Goal: Information Seeking & Learning: Check status

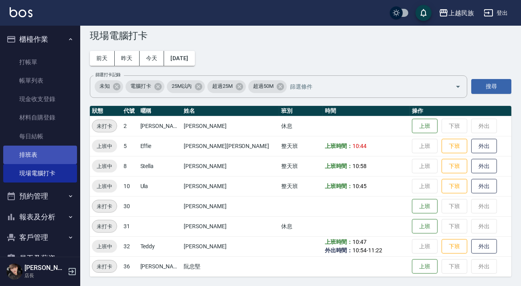
scroll to position [42, 0]
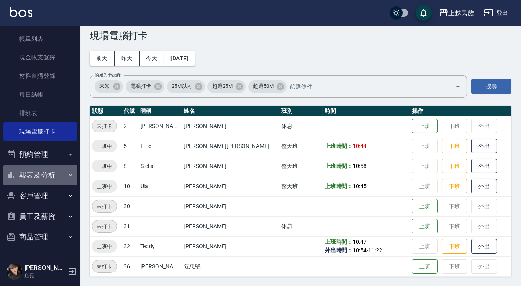
click at [45, 173] on button "報表及分析" at bounding box center [40, 175] width 74 height 21
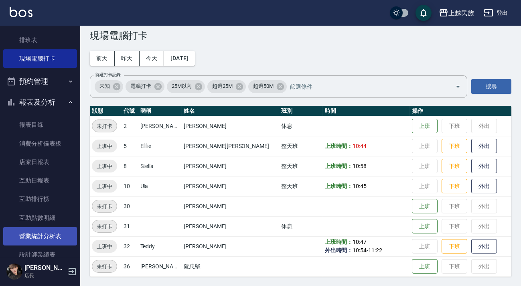
scroll to position [188, 0]
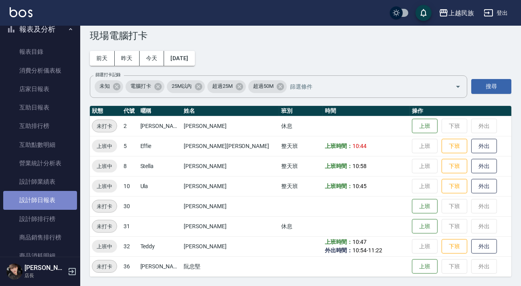
click at [45, 200] on link "設計師日報表" at bounding box center [40, 200] width 74 height 18
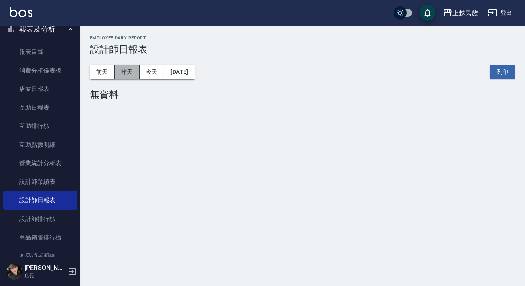
click at [126, 68] on button "昨天" at bounding box center [127, 72] width 25 height 15
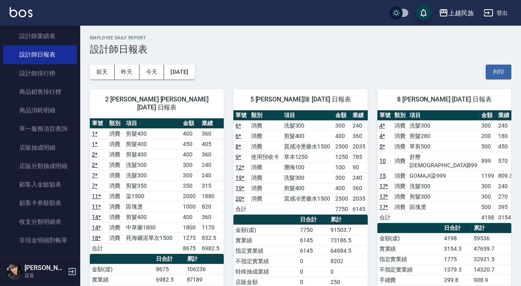
scroll to position [400, 0]
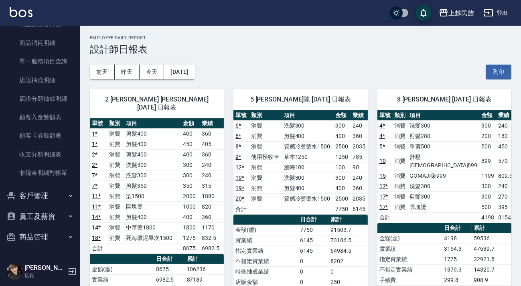
click at [48, 186] on button "客戶管理" at bounding box center [40, 195] width 74 height 21
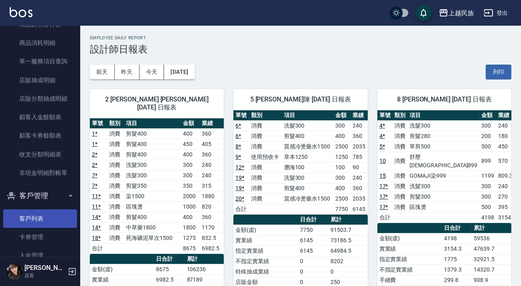
click at [48, 209] on link "客戶列表" at bounding box center [40, 218] width 74 height 18
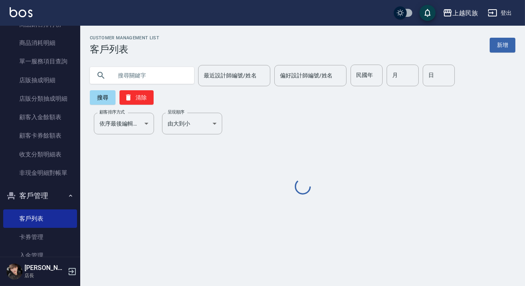
click at [150, 74] on input "text" at bounding box center [149, 76] width 75 height 22
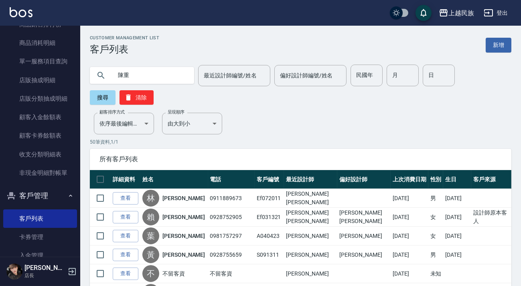
type input "陳重"
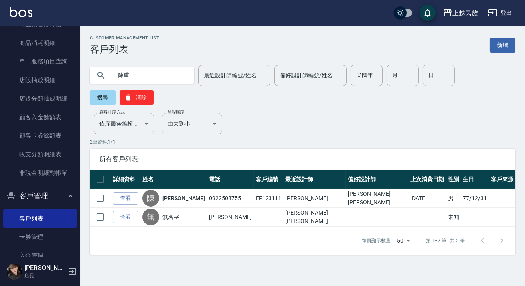
drag, startPoint x: 124, startPoint y: 197, endPoint x: 129, endPoint y: 195, distance: 6.0
click at [124, 197] on link "查看" at bounding box center [126, 198] width 26 height 12
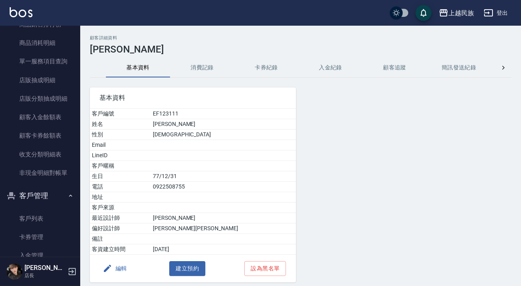
click at [204, 65] on button "消費記錄" at bounding box center [202, 67] width 64 height 19
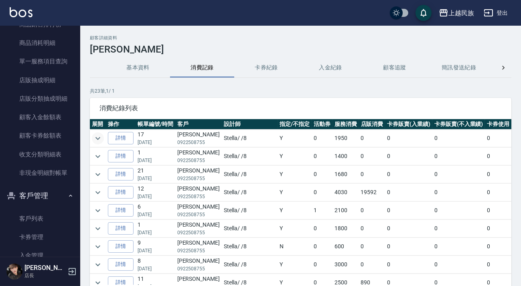
click at [97, 135] on icon "expand row" at bounding box center [98, 138] width 10 height 10
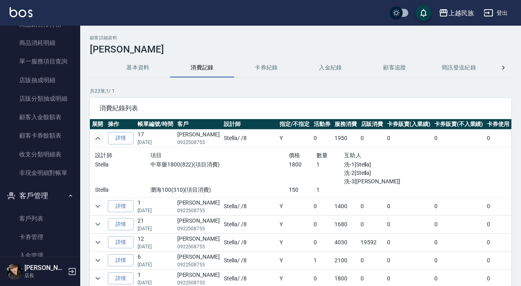
click at [97, 135] on icon "expand row" at bounding box center [98, 138] width 10 height 10
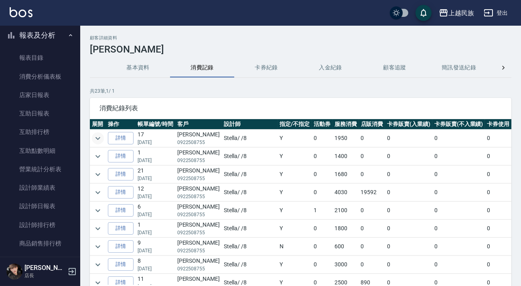
click at [48, 28] on button "報表及分析" at bounding box center [40, 35] width 74 height 21
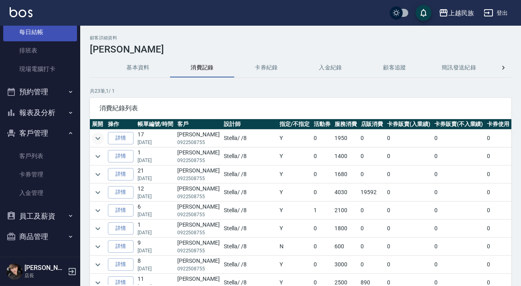
scroll to position [104, 0]
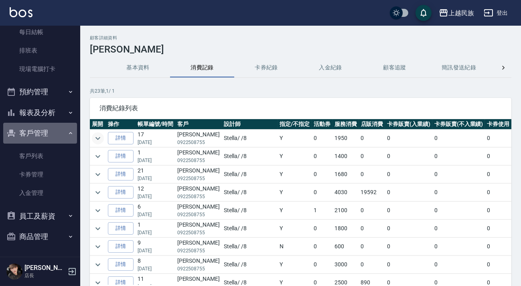
click at [59, 130] on button "客戶管理" at bounding box center [40, 133] width 74 height 21
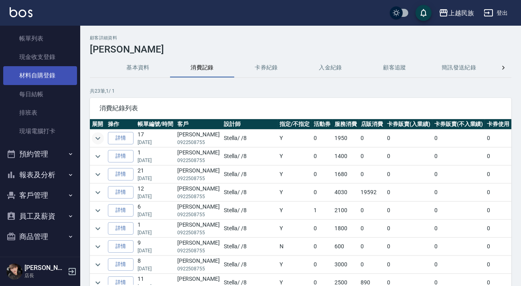
scroll to position [0, 0]
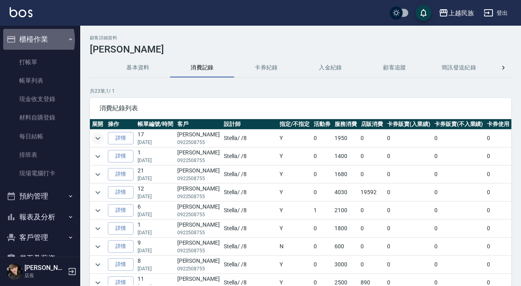
click at [29, 40] on button "櫃檯作業" at bounding box center [40, 39] width 74 height 21
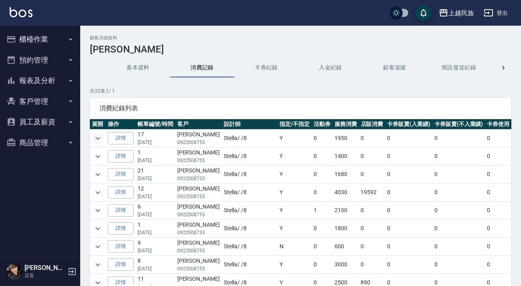
click at [29, 40] on button "櫃檯作業" at bounding box center [40, 39] width 74 height 21
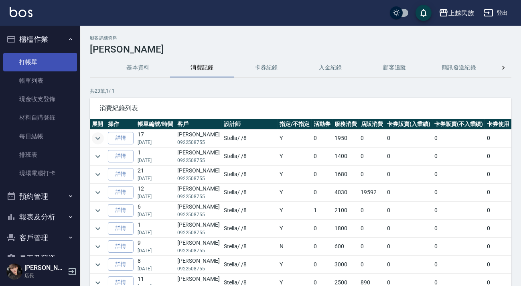
click at [47, 65] on link "打帳單" at bounding box center [40, 62] width 74 height 18
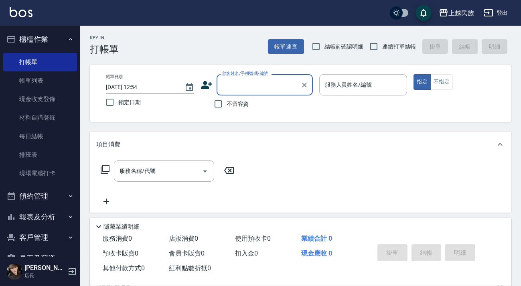
scroll to position [104, 0]
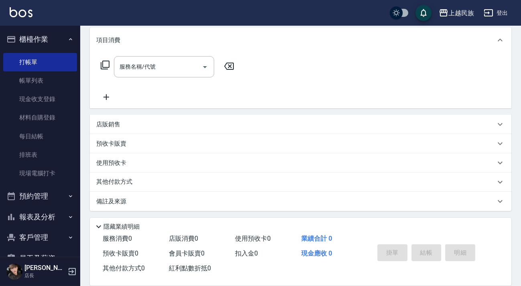
click at [132, 125] on div "店販銷售" at bounding box center [295, 124] width 399 height 8
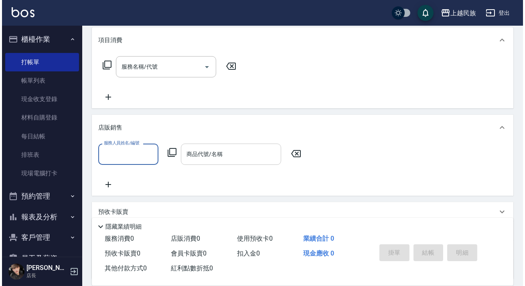
scroll to position [0, 0]
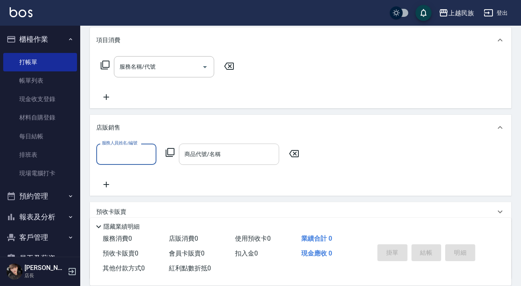
click at [228, 150] on input "商品代號/名稱" at bounding box center [228, 154] width 93 height 14
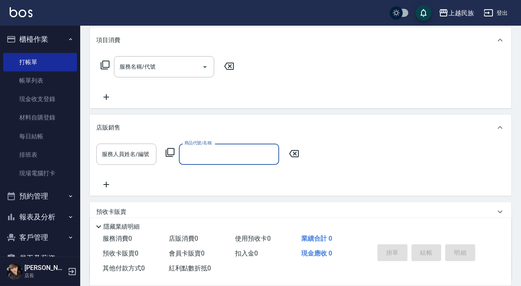
click at [174, 153] on icon at bounding box center [170, 152] width 9 height 9
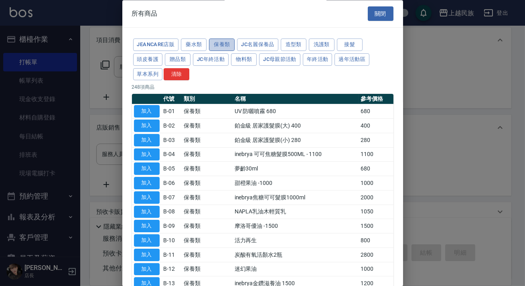
click at [222, 44] on button "保養類" at bounding box center [222, 45] width 26 height 12
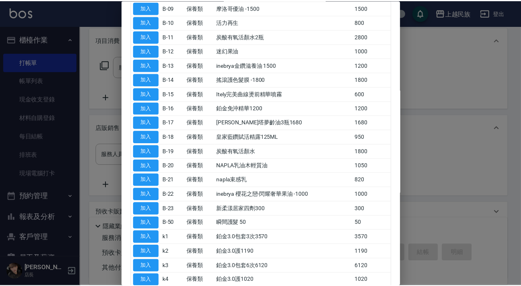
scroll to position [319, 0]
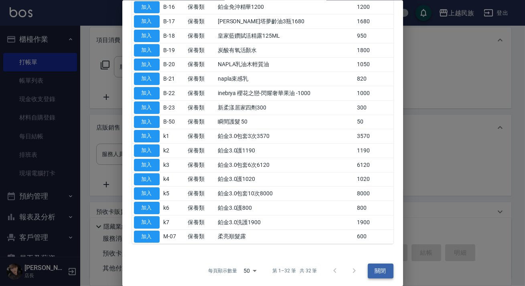
click at [385, 264] on button "關閉" at bounding box center [381, 270] width 26 height 15
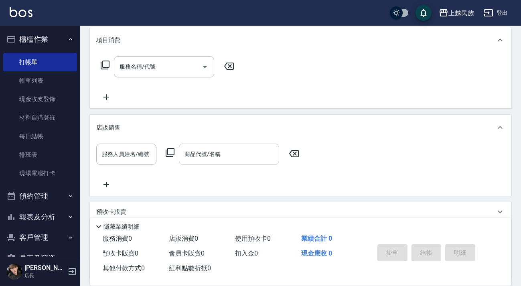
click at [202, 159] on input "商品代號/名稱" at bounding box center [228, 154] width 93 height 14
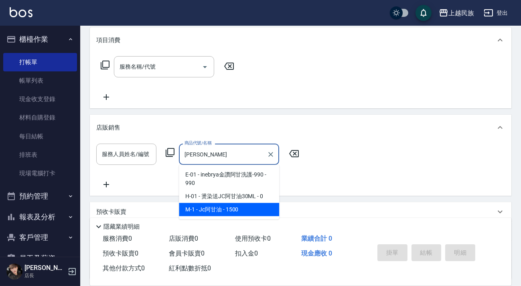
type input "阿"
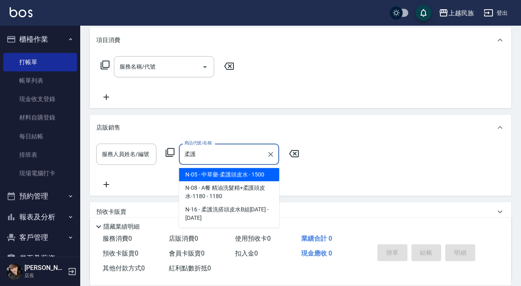
type input "柔護"
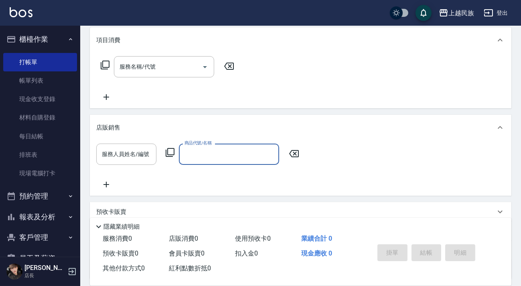
scroll to position [141, 0]
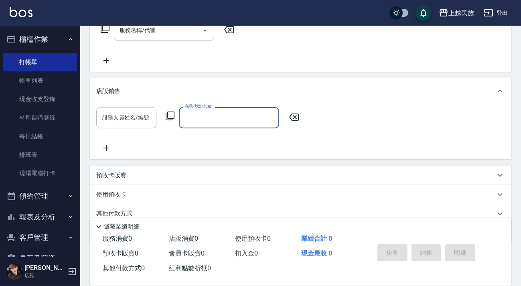
click at [224, 126] on div "商品代號/名稱" at bounding box center [229, 117] width 100 height 21
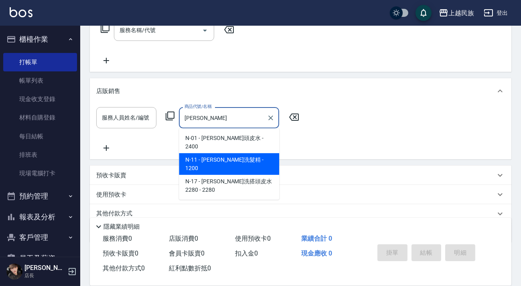
type input "[PERSON_NAME]"
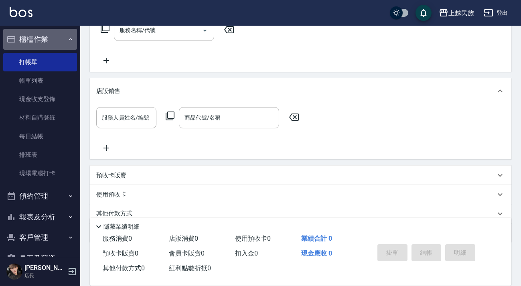
click at [40, 34] on button "櫃檯作業" at bounding box center [40, 39] width 74 height 21
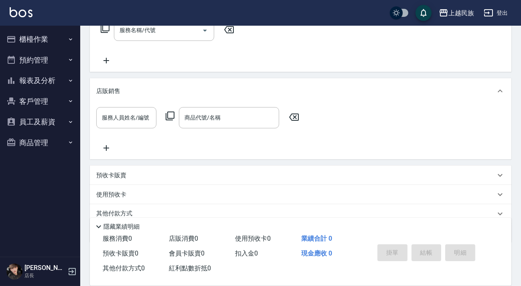
click at [54, 102] on button "客戶管理" at bounding box center [40, 101] width 74 height 21
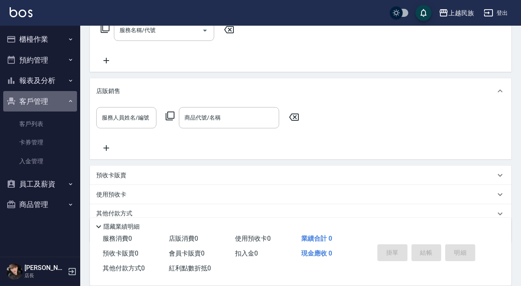
click at [54, 102] on button "客戶管理" at bounding box center [40, 101] width 74 height 21
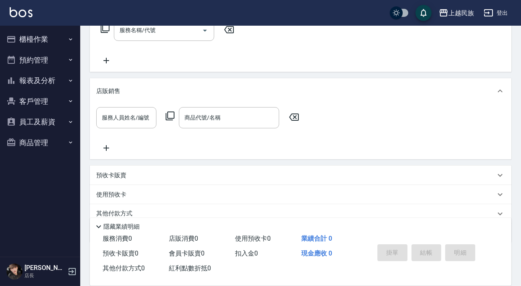
click at [67, 85] on button "報表及分析" at bounding box center [40, 80] width 74 height 21
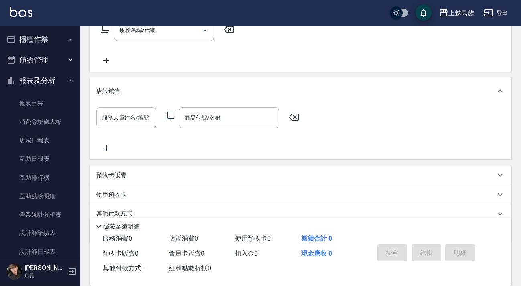
click at [67, 85] on button "報表及分析" at bounding box center [40, 80] width 74 height 21
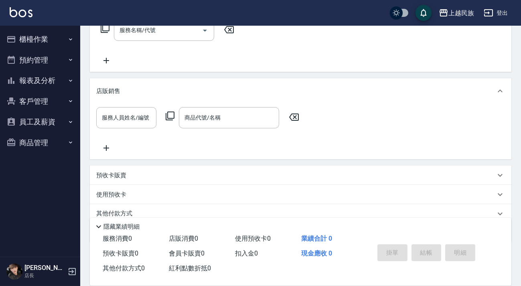
click at [54, 77] on button "報表及分析" at bounding box center [40, 80] width 74 height 21
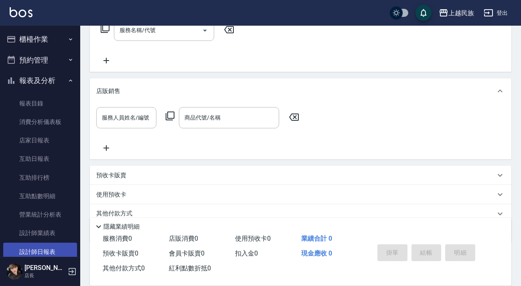
click at [55, 244] on link "設計師日報表" at bounding box center [40, 251] width 74 height 18
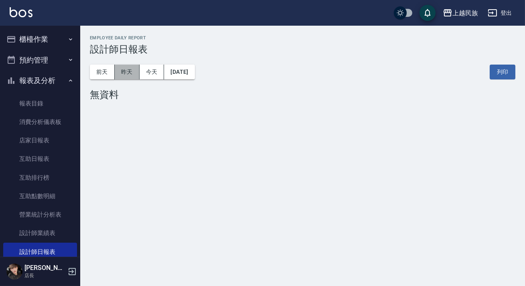
click at [132, 76] on button "昨天" at bounding box center [127, 72] width 25 height 15
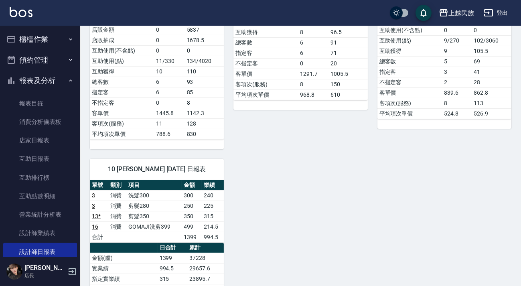
scroll to position [401, 0]
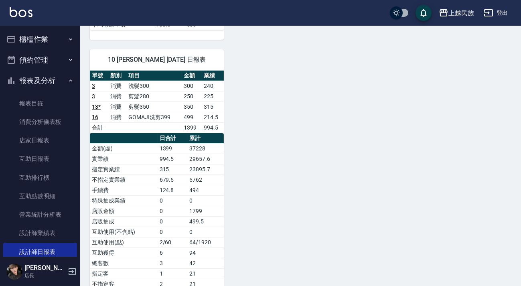
click at [41, 76] on button "報表及分析" at bounding box center [40, 80] width 74 height 21
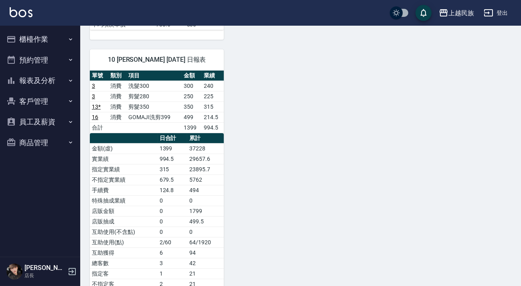
click at [54, 106] on button "客戶管理" at bounding box center [40, 101] width 74 height 21
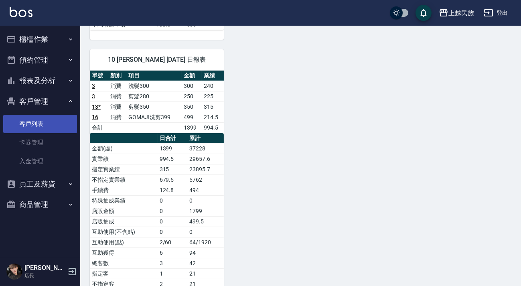
click at [46, 117] on link "客戶列表" at bounding box center [40, 124] width 74 height 18
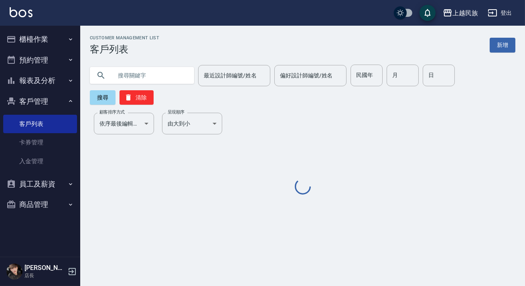
click at [164, 80] on input "text" at bounding box center [149, 76] width 75 height 22
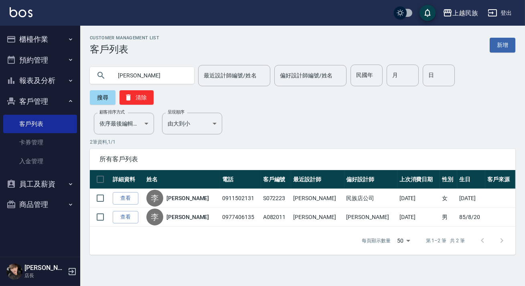
type input "李"
type input "1231"
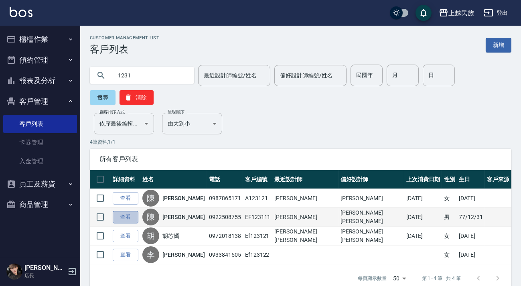
click at [121, 212] on link "查看" at bounding box center [126, 217] width 26 height 12
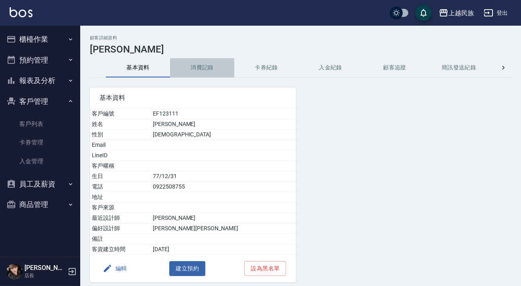
click at [192, 61] on button "消費記錄" at bounding box center [202, 67] width 64 height 19
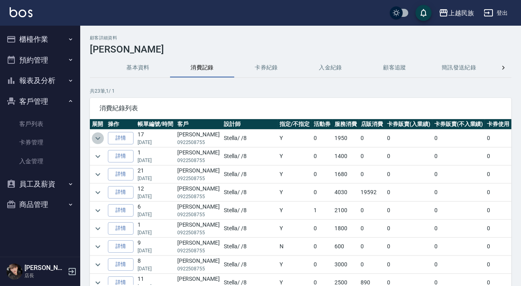
click at [95, 137] on icon "expand row" at bounding box center [98, 138] width 10 height 10
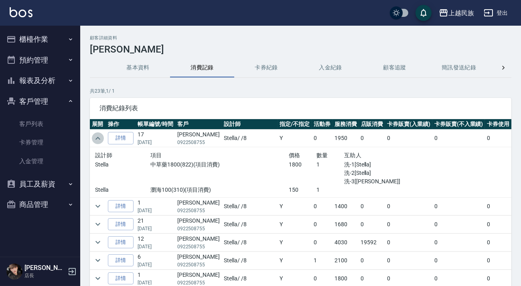
click at [100, 136] on icon "expand row" at bounding box center [98, 138] width 10 height 10
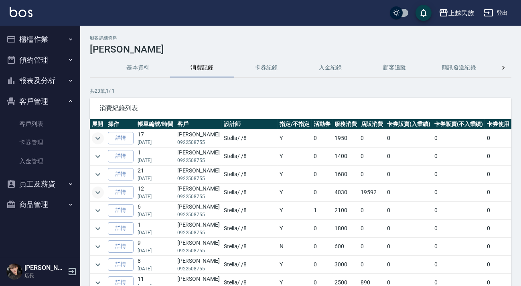
click at [95, 191] on icon "expand row" at bounding box center [97, 192] width 5 height 3
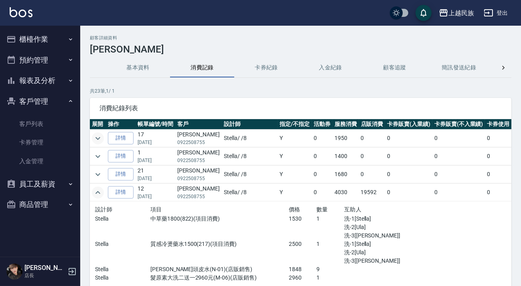
scroll to position [36, 0]
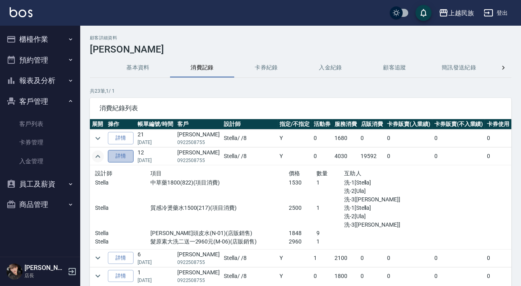
click at [116, 152] on link "詳情" at bounding box center [121, 156] width 26 height 12
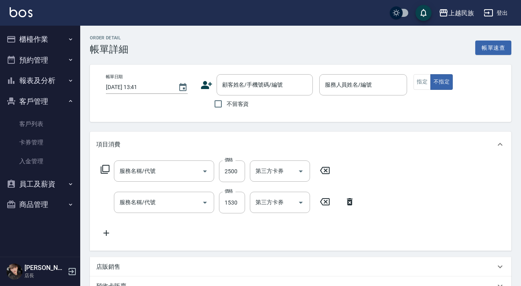
type input "[DATE] 21:03"
type input "Stella-8"
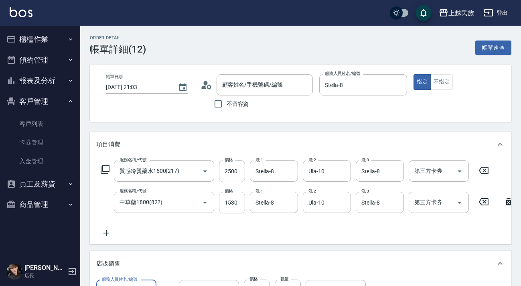
type input "質感冷燙藥水1500(217)"
type input "中草藥1800(822)"
type input "[PERSON_NAME]/0922508755/EF123111"
type input "髮原素大洗二送一2960元"
type input "[PERSON_NAME]頭皮水"
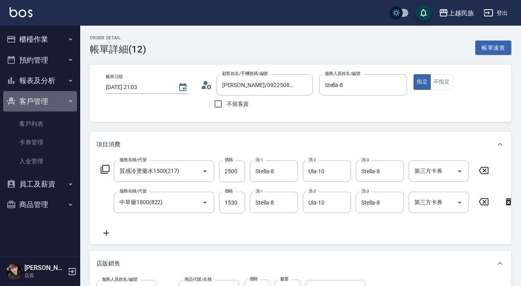
click at [61, 101] on button "客戶管理" at bounding box center [40, 101] width 74 height 21
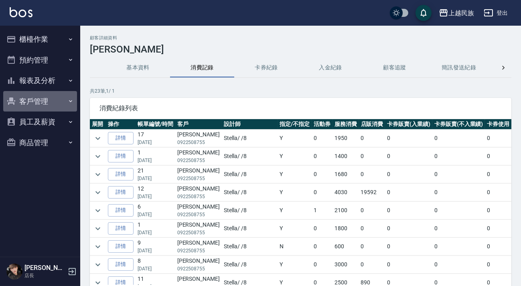
click at [20, 101] on button "客戶管理" at bounding box center [40, 101] width 74 height 21
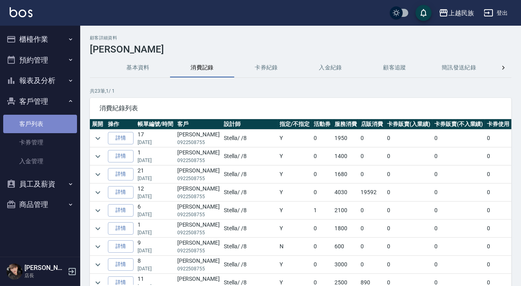
click at [59, 120] on link "客戶列表" at bounding box center [40, 124] width 74 height 18
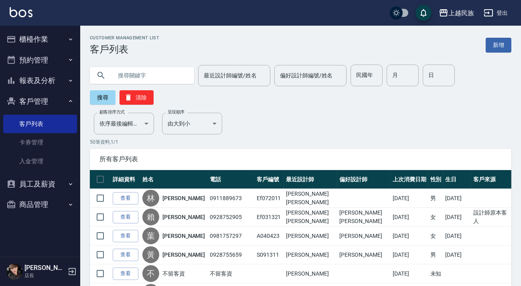
click at [168, 73] on input "text" at bounding box center [149, 76] width 75 height 22
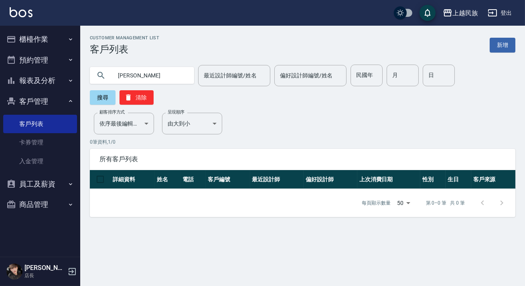
click at [123, 77] on input "[PERSON_NAME]" at bounding box center [149, 76] width 75 height 22
type input "[PERSON_NAME]"
